Goal: Information Seeking & Learning: Learn about a topic

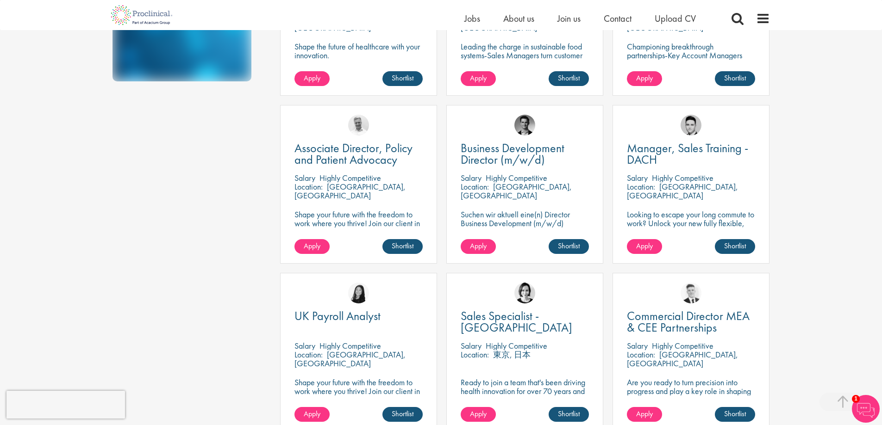
scroll to position [324, 0]
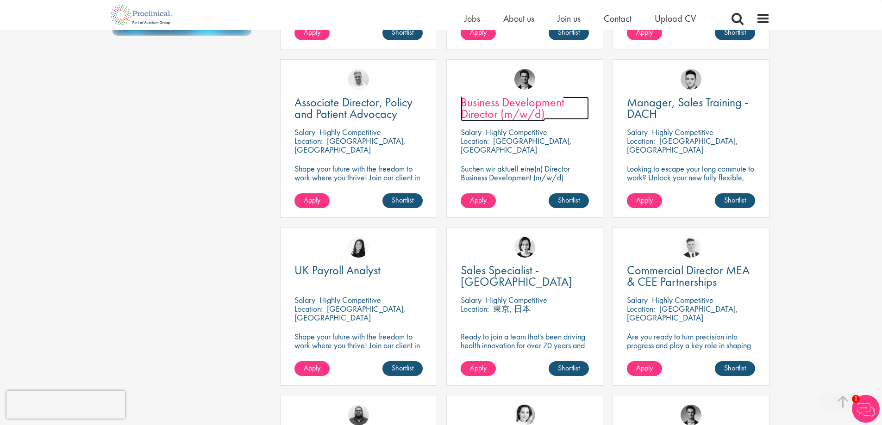
click at [480, 108] on span "Business Development Director (m/w/d)" at bounding box center [513, 107] width 104 height 27
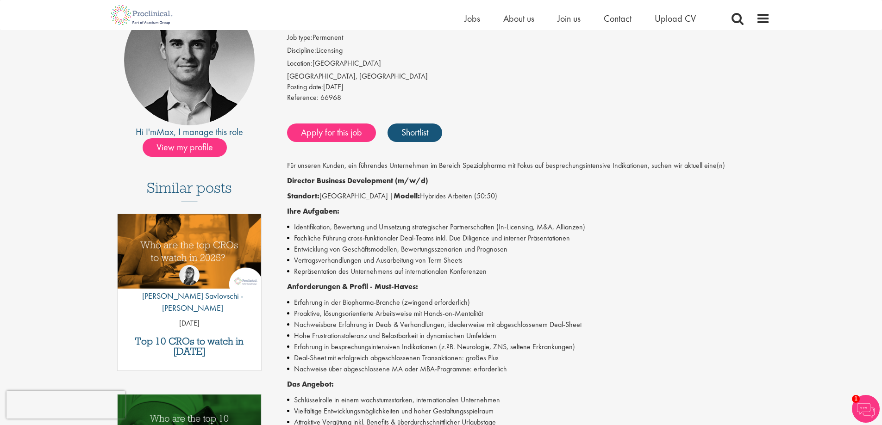
scroll to position [93, 0]
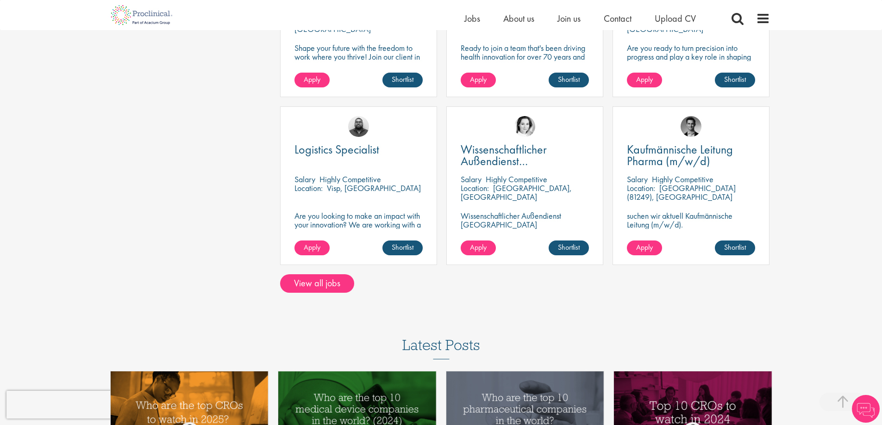
scroll to position [613, 0]
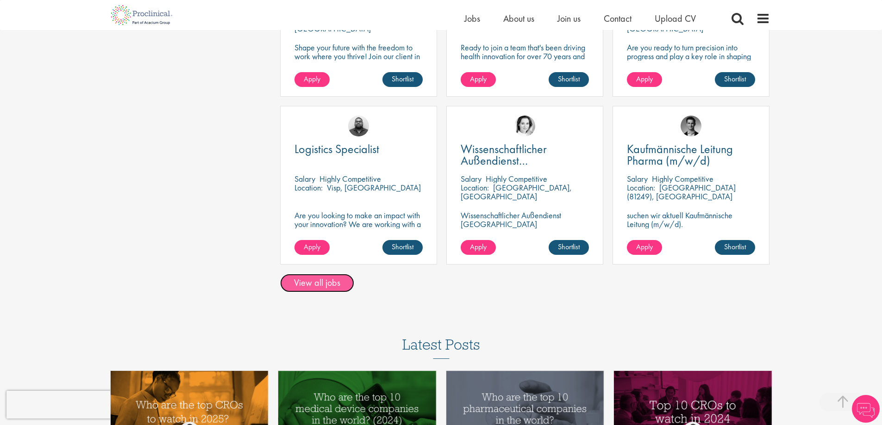
click at [322, 283] on link "View all jobs" at bounding box center [317, 283] width 74 height 19
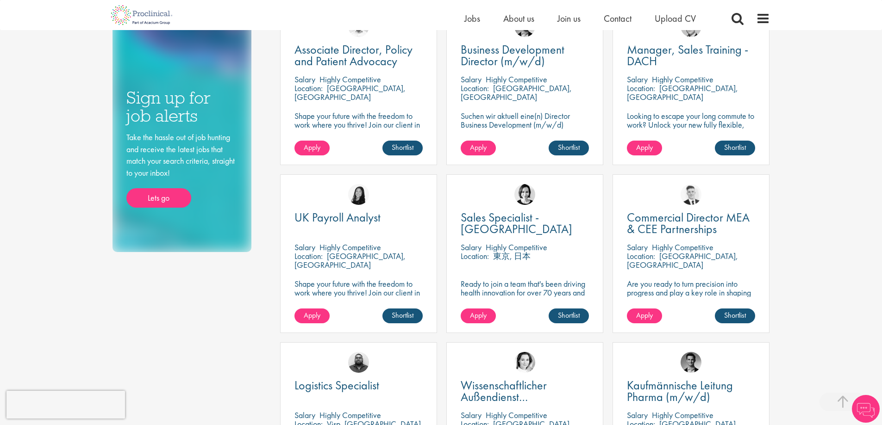
scroll to position [139, 0]
